Goal: Unclear

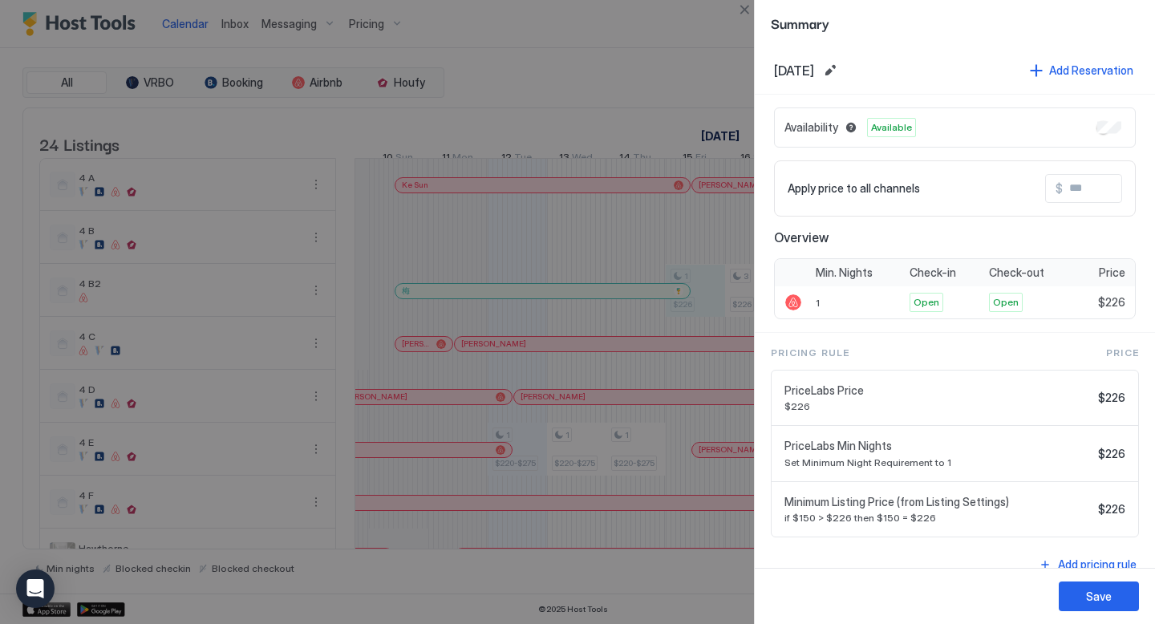
click at [728, 86] on div at bounding box center [577, 312] width 1155 height 624
click at [659, 29] on div at bounding box center [577, 312] width 1155 height 624
click at [745, 13] on button "Close" at bounding box center [744, 9] width 19 height 19
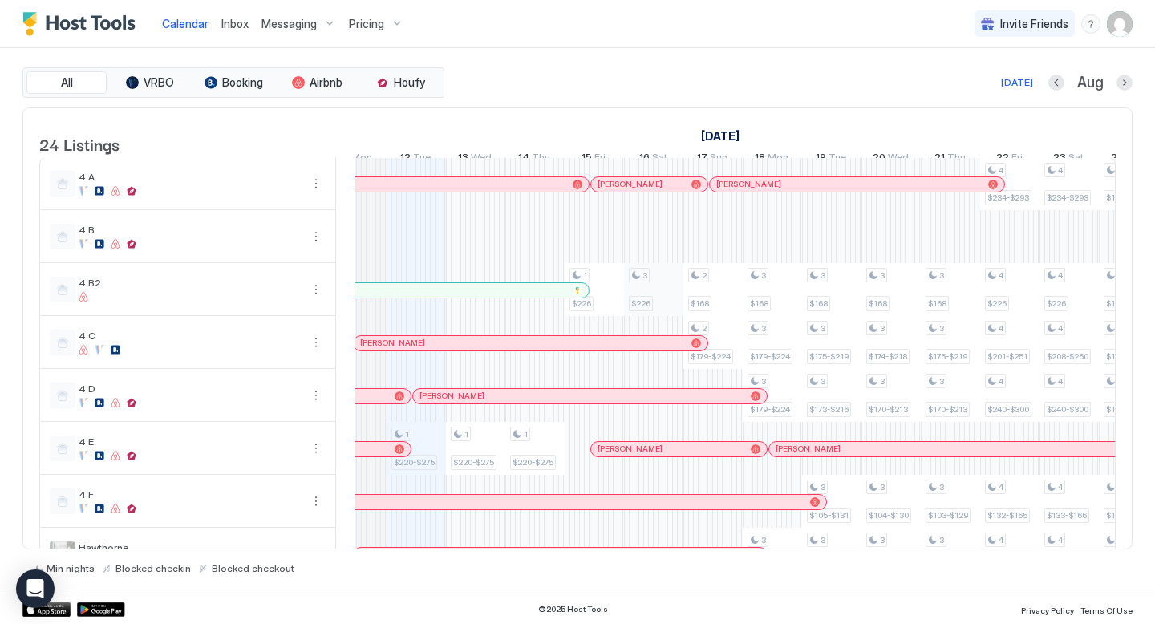
scroll to position [0, 861]
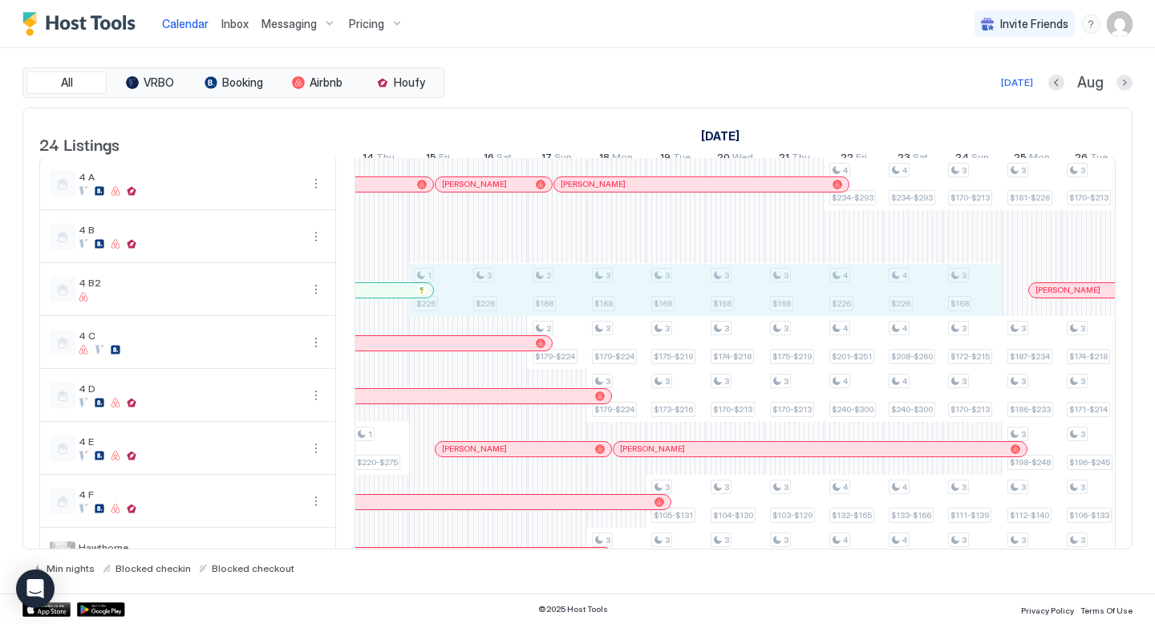
drag, startPoint x: 441, startPoint y: 293, endPoint x: 981, endPoint y: 304, distance: 540.1
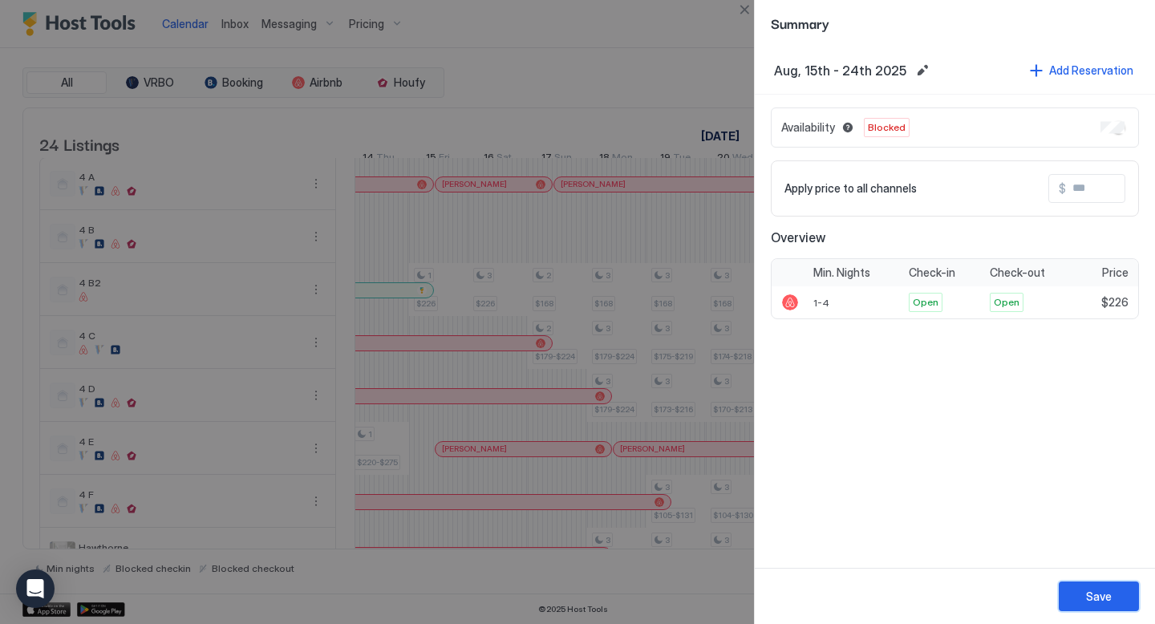
click at [1078, 589] on button "Save" at bounding box center [1099, 597] width 80 height 30
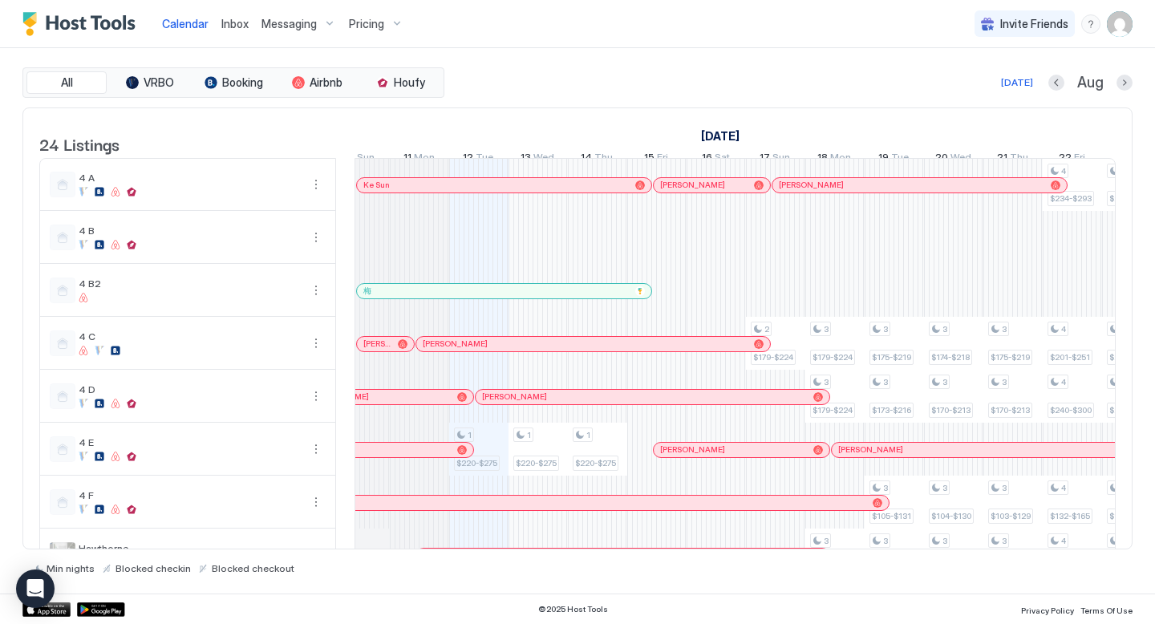
click at [368, 298] on div at bounding box center [368, 291] width 13 height 13
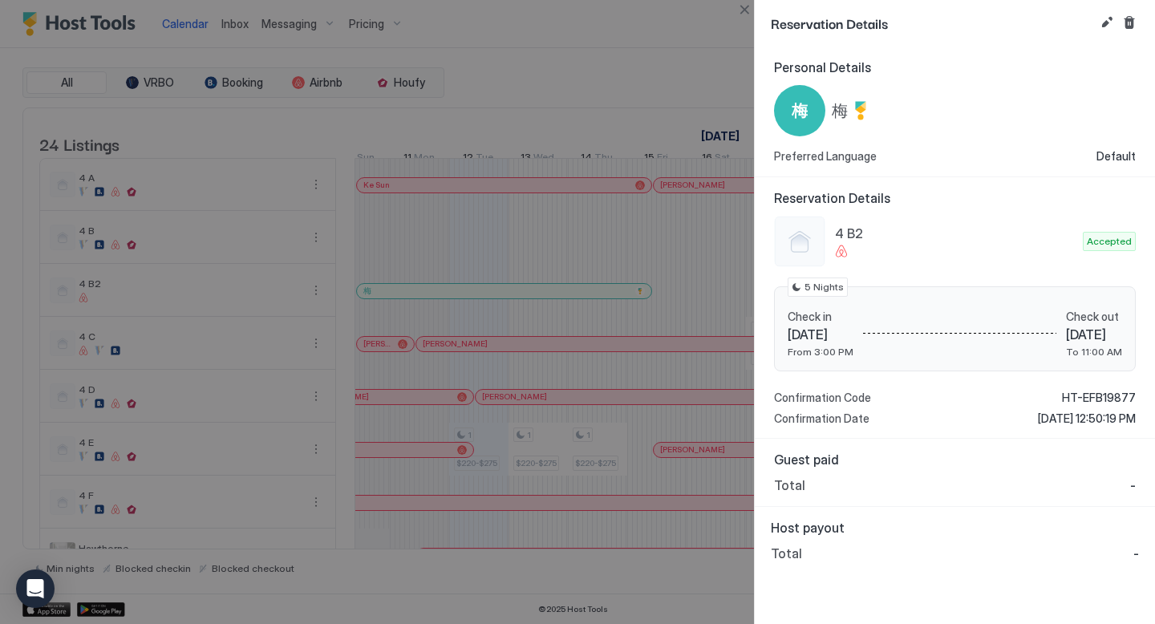
click at [644, 29] on div at bounding box center [577, 312] width 1155 height 624
click at [708, 26] on div at bounding box center [577, 312] width 1155 height 624
